Goal: Information Seeking & Learning: Check status

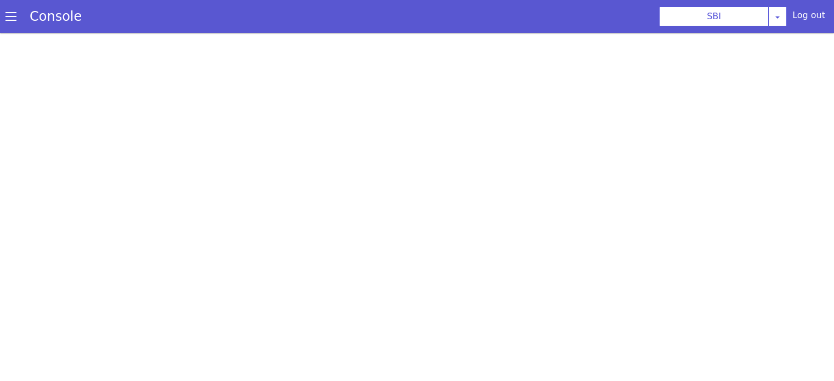
select select "TRANSFER"
select select "hi"
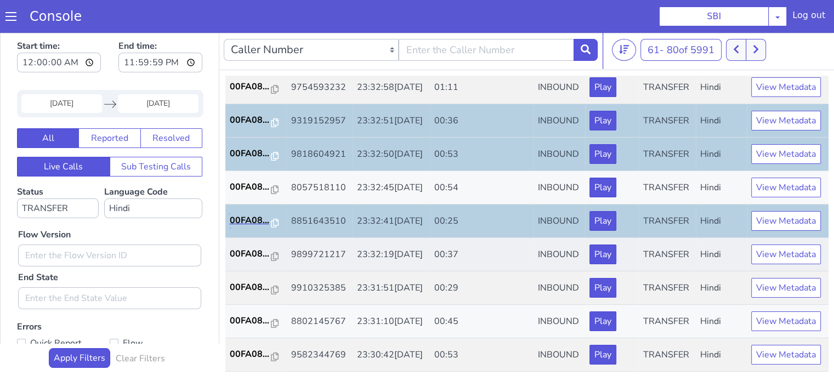
scroll to position [543, 0]
click at [244, 247] on p "00FA08..." at bounding box center [251, 253] width 42 height 13
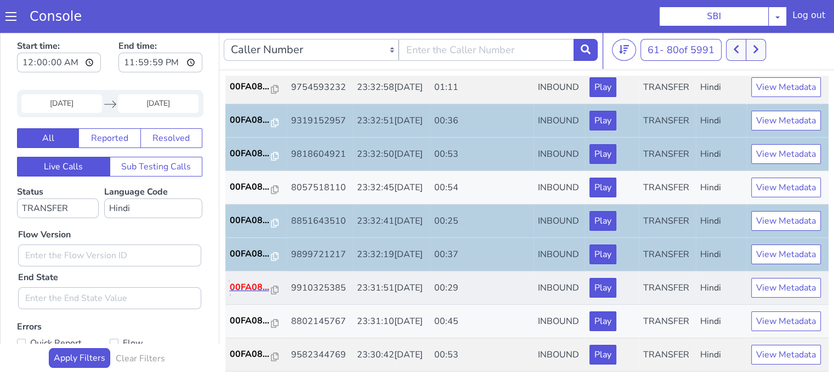
click at [259, 281] on p "00FA08..." at bounding box center [251, 287] width 42 height 13
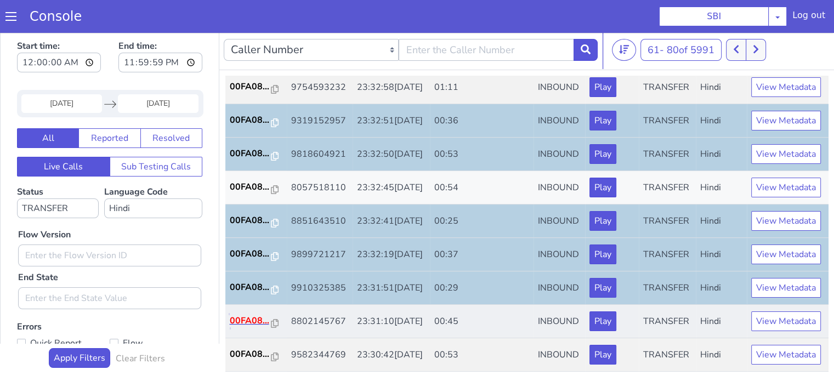
click at [255, 314] on p "00FA08..." at bounding box center [251, 320] width 42 height 13
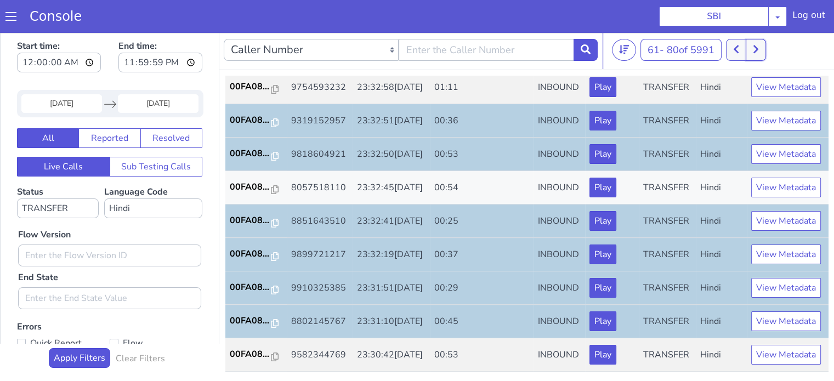
click at [762, 53] on button at bounding box center [755, 50] width 20 height 22
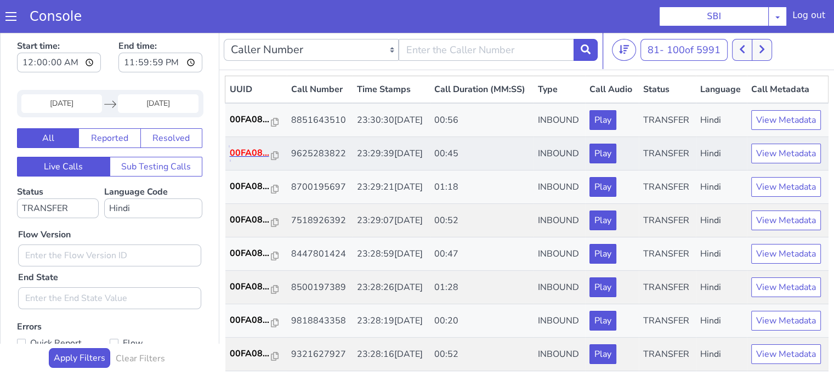
click at [260, 159] on p "00FA08..." at bounding box center [251, 152] width 42 height 13
